Goal: Information Seeking & Learning: Learn about a topic

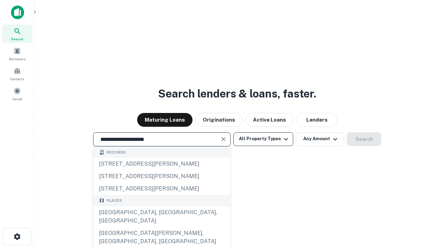
click at [162, 227] on div "[GEOGRAPHIC_DATA], [GEOGRAPHIC_DATA], [GEOGRAPHIC_DATA]" at bounding box center [162, 216] width 137 height 21
click at [264, 139] on button "All Property Types" at bounding box center [264, 139] width 60 height 14
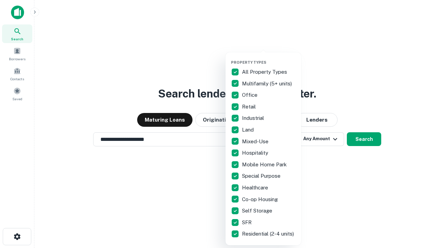
type input "**********"
click at [269, 58] on button "button" at bounding box center [269, 58] width 76 height 0
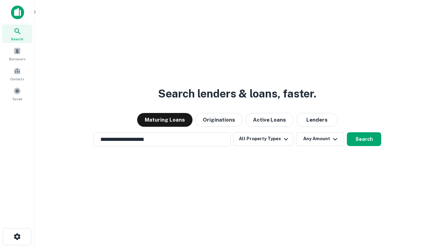
scroll to position [11, 0]
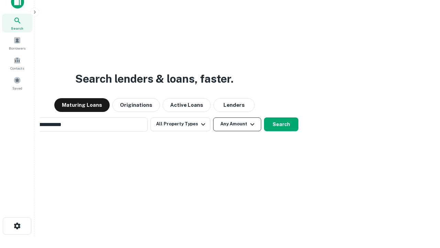
click at [213, 117] on button "Any Amount" at bounding box center [237, 124] width 48 height 14
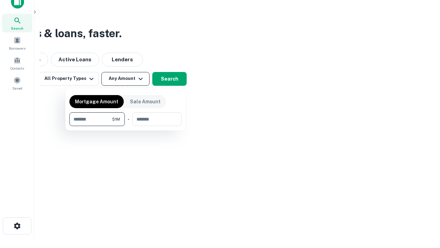
scroll to position [11, 0]
type input "*******"
click at [126, 126] on button "button" at bounding box center [126, 126] width 112 height 0
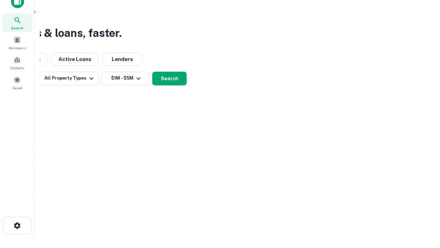
scroll to position [11, 0]
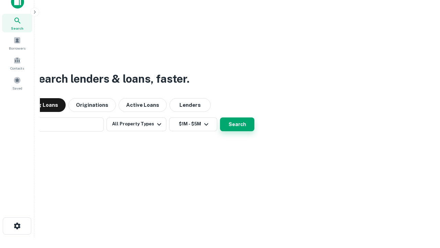
click at [220, 117] on button "Search" at bounding box center [237, 124] width 34 height 14
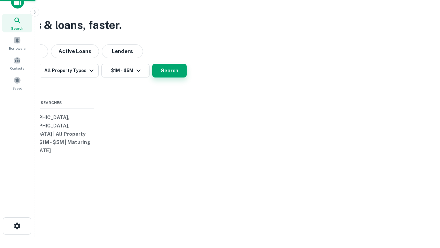
scroll to position [11, 0]
